Goal: Navigation & Orientation: Understand site structure

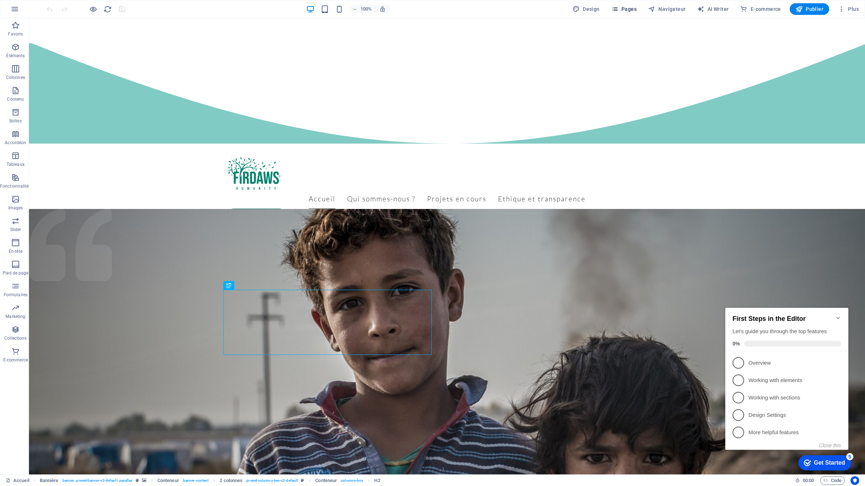
click at [626, 10] on span "Pages" at bounding box center [623, 8] width 25 height 7
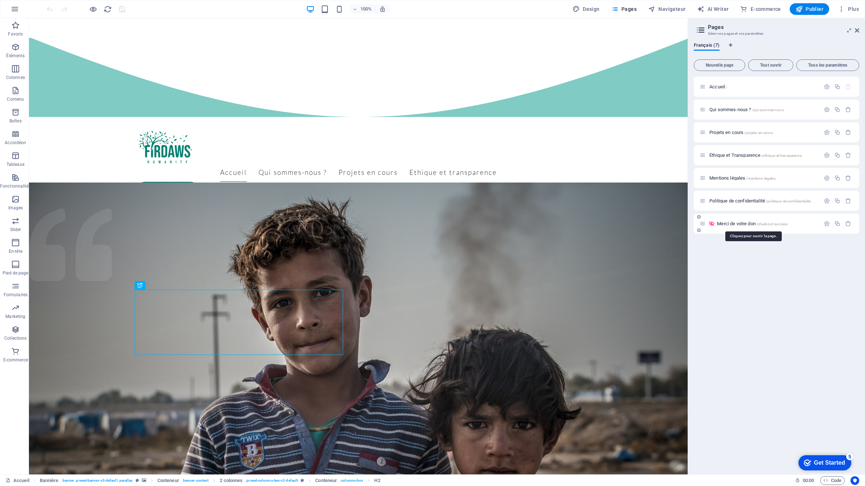
click at [737, 226] on span "Merci de votre don /checkout-success" at bounding box center [752, 223] width 71 height 5
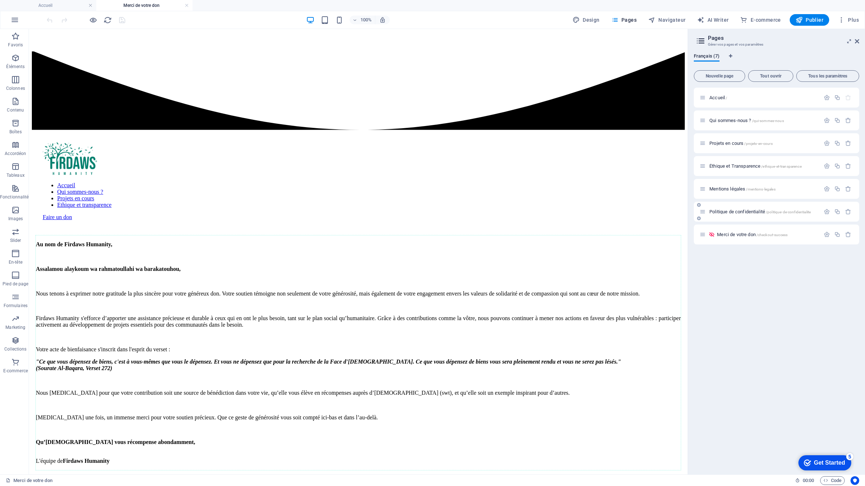
click at [727, 213] on span "Politique de confidentialité /politique-de-confidentialite" at bounding box center [760, 211] width 101 height 5
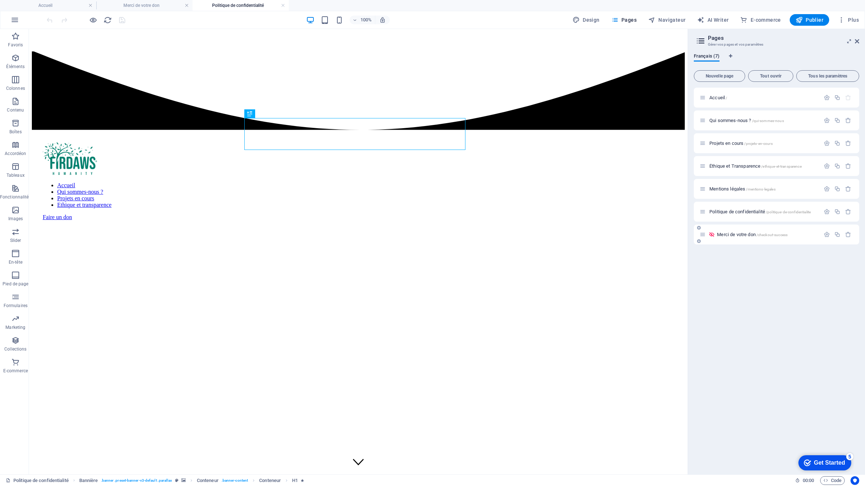
click at [728, 235] on span "Merci de votre don /checkout-success" at bounding box center [752, 234] width 71 height 5
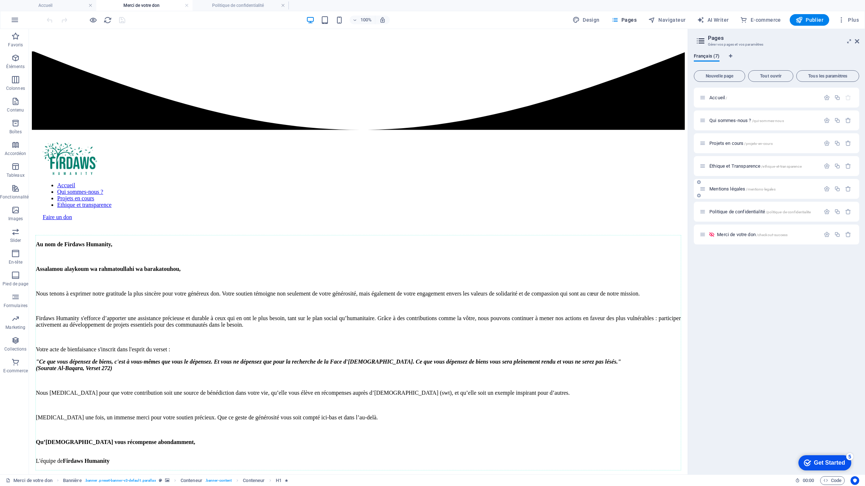
click at [732, 190] on span "Mentions légales /mentions-legales" at bounding box center [743, 188] width 66 height 5
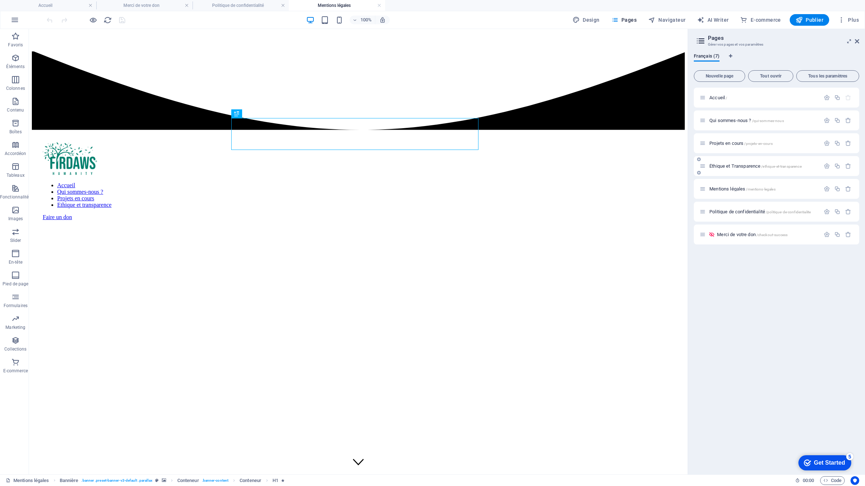
click at [741, 167] on span "Éthique et Transparence /ethique-et-transparence" at bounding box center [756, 165] width 92 height 5
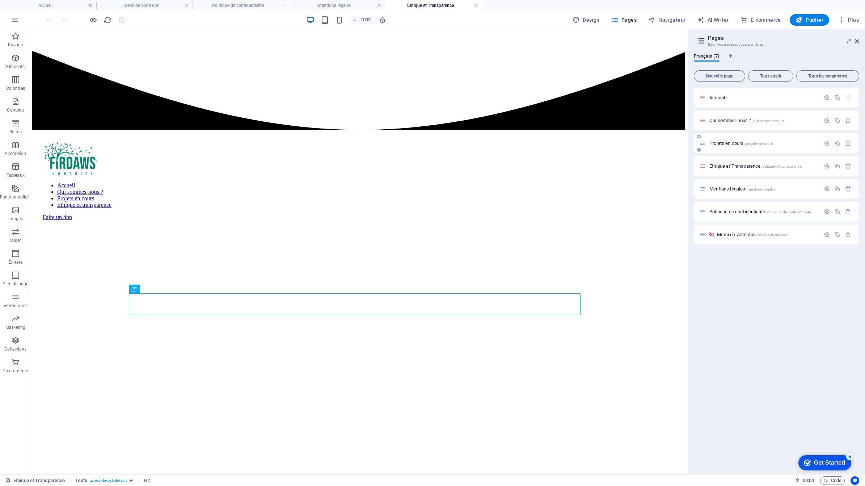
click at [735, 142] on span "Projets en cours /projets-en-cours" at bounding box center [741, 142] width 63 height 5
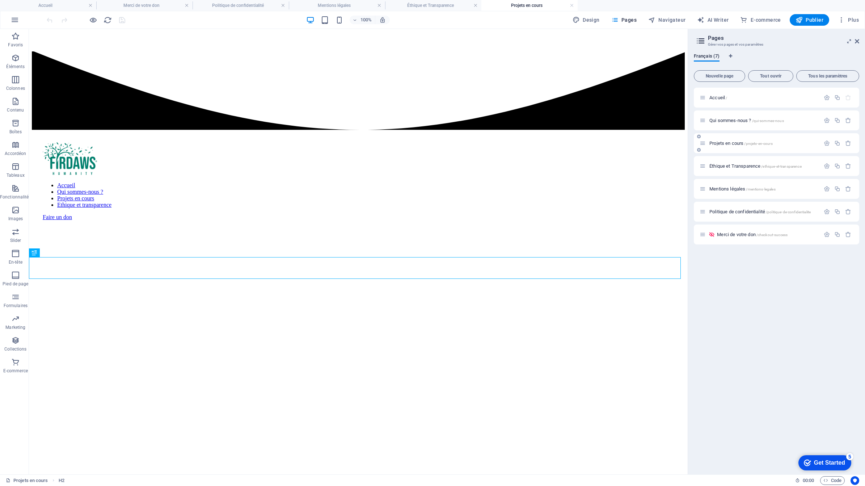
scroll to position [263, 0]
